Goal: Transaction & Acquisition: Purchase product/service

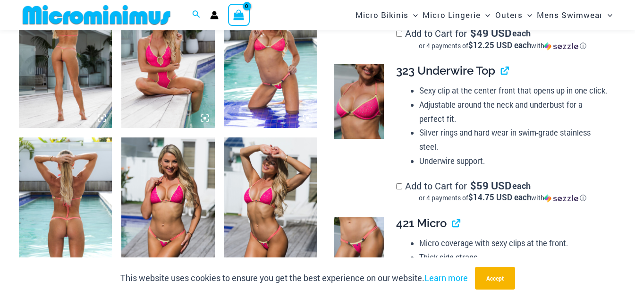
scroll to position [472, 0]
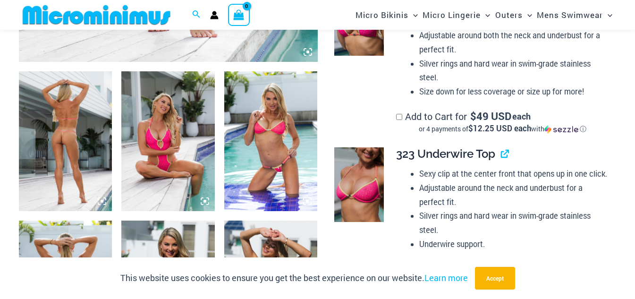
click at [73, 148] on img at bounding box center [65, 141] width 93 height 140
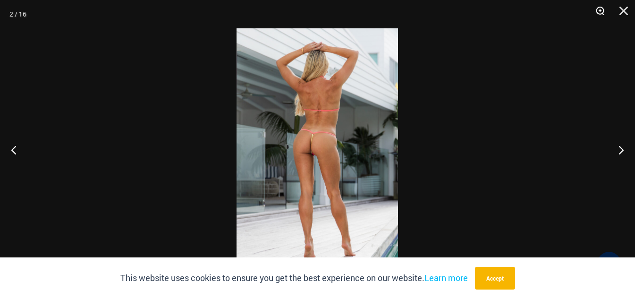
click at [600, 15] on button "Zoom" at bounding box center [597, 14] width 24 height 28
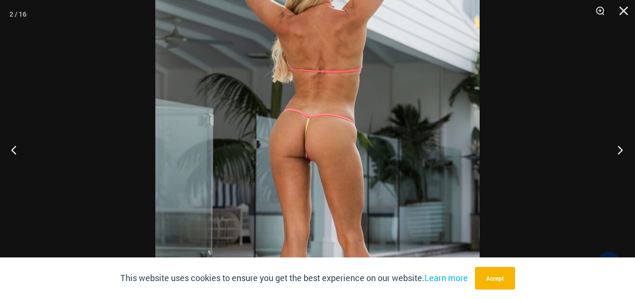
click at [621, 152] on button "Next" at bounding box center [617, 149] width 35 height 47
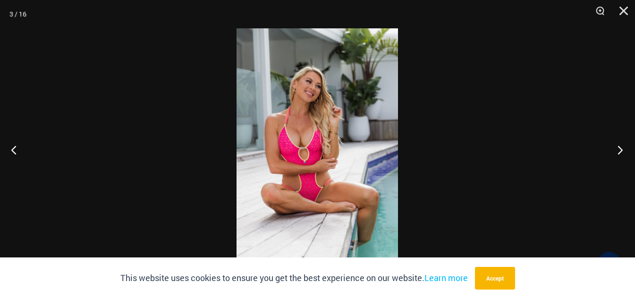
click at [621, 152] on button "Next" at bounding box center [617, 149] width 35 height 47
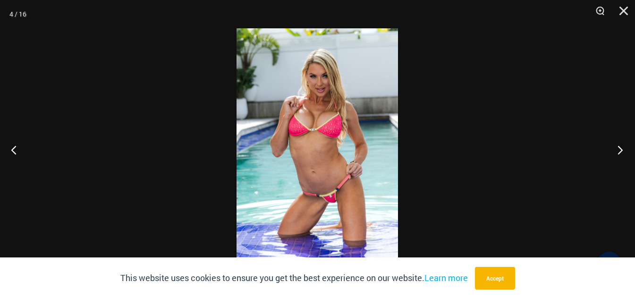
click at [621, 152] on button "Next" at bounding box center [617, 149] width 35 height 47
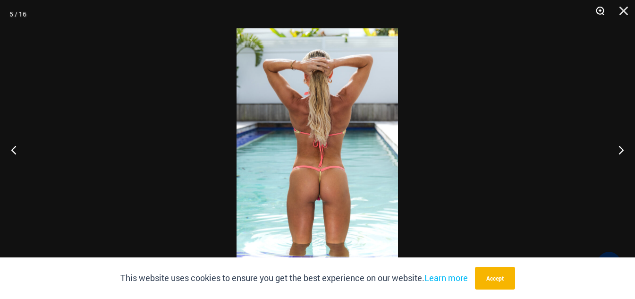
click at [599, 11] on button "Zoom" at bounding box center [597, 14] width 24 height 28
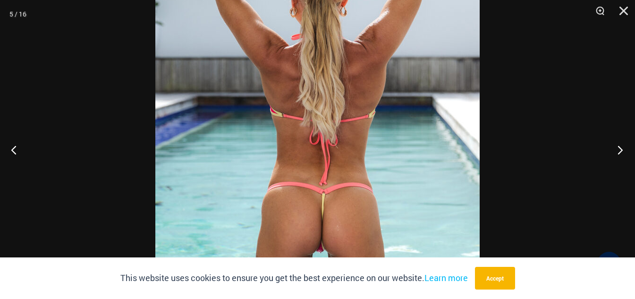
click at [621, 152] on button "Next" at bounding box center [617, 149] width 35 height 47
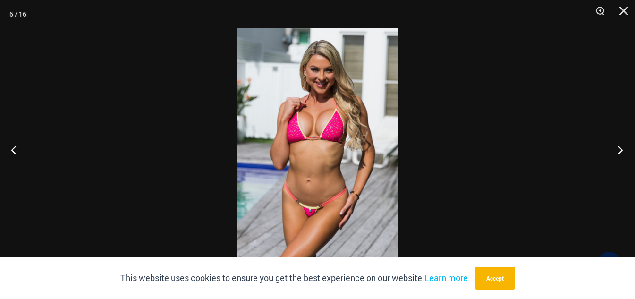
click at [621, 152] on button "Next" at bounding box center [617, 149] width 35 height 47
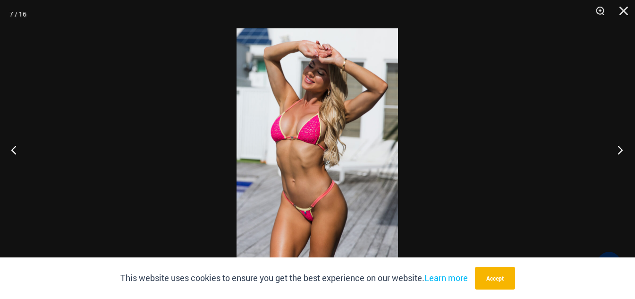
click at [621, 152] on button "Next" at bounding box center [617, 149] width 35 height 47
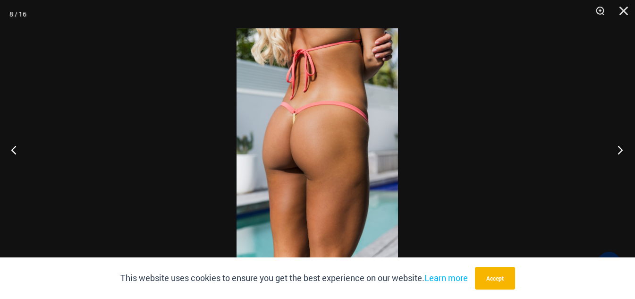
click at [621, 152] on button "Next" at bounding box center [617, 149] width 35 height 47
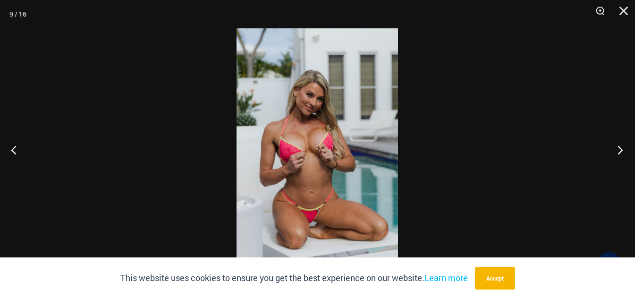
click at [621, 152] on button "Next" at bounding box center [617, 149] width 35 height 47
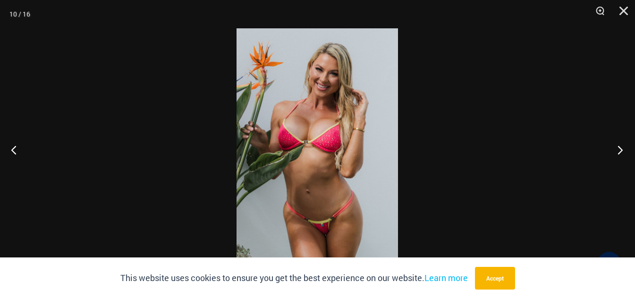
click at [621, 152] on button "Next" at bounding box center [617, 149] width 35 height 47
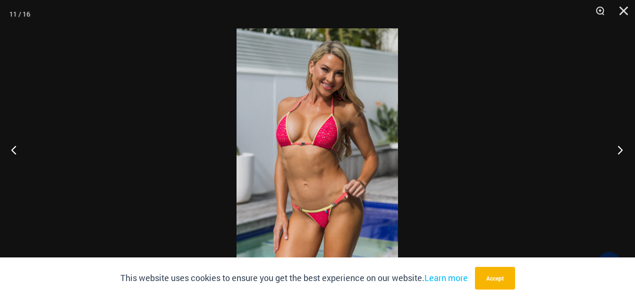
click at [621, 152] on button "Next" at bounding box center [617, 149] width 35 height 47
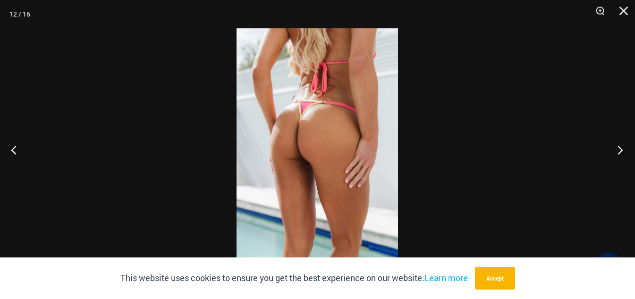
click at [621, 152] on button "Next" at bounding box center [617, 149] width 35 height 47
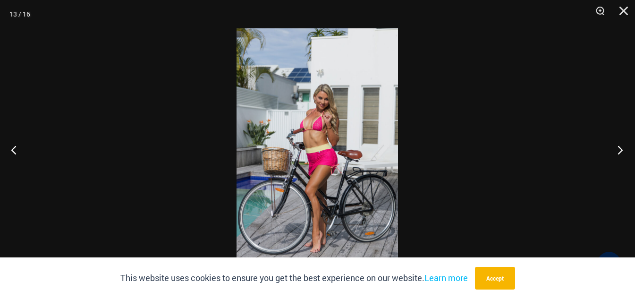
click at [621, 152] on button "Next" at bounding box center [617, 149] width 35 height 47
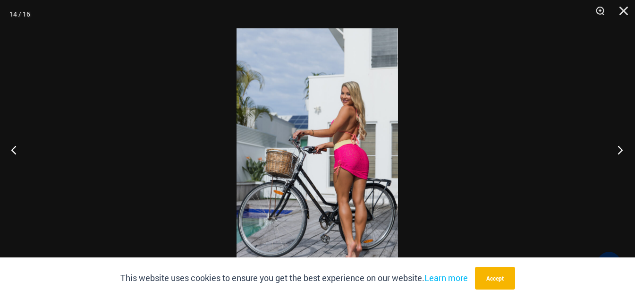
click at [621, 152] on button "Next" at bounding box center [617, 149] width 35 height 47
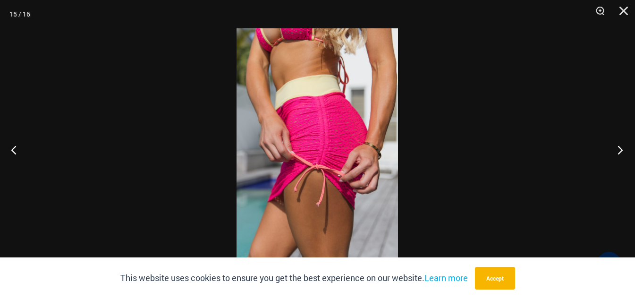
click at [621, 152] on button "Next" at bounding box center [617, 149] width 35 height 47
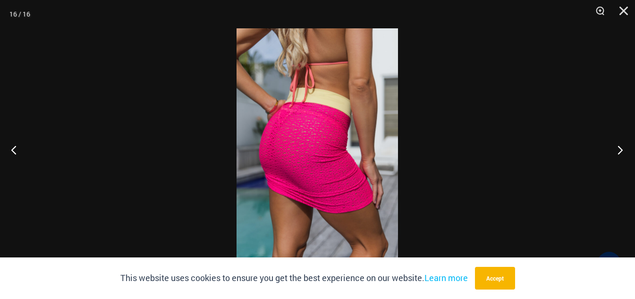
click at [621, 152] on button "Next" at bounding box center [617, 149] width 35 height 47
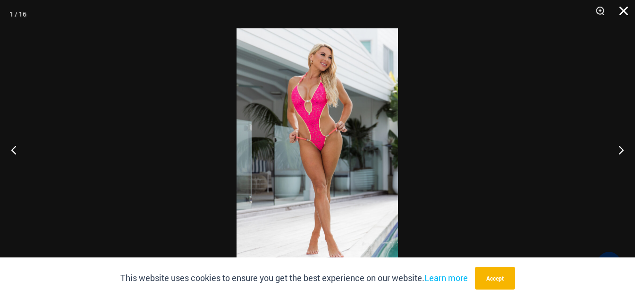
click at [627, 12] on button "Close" at bounding box center [621, 14] width 24 height 28
